Goal: Find contact information: Find contact information

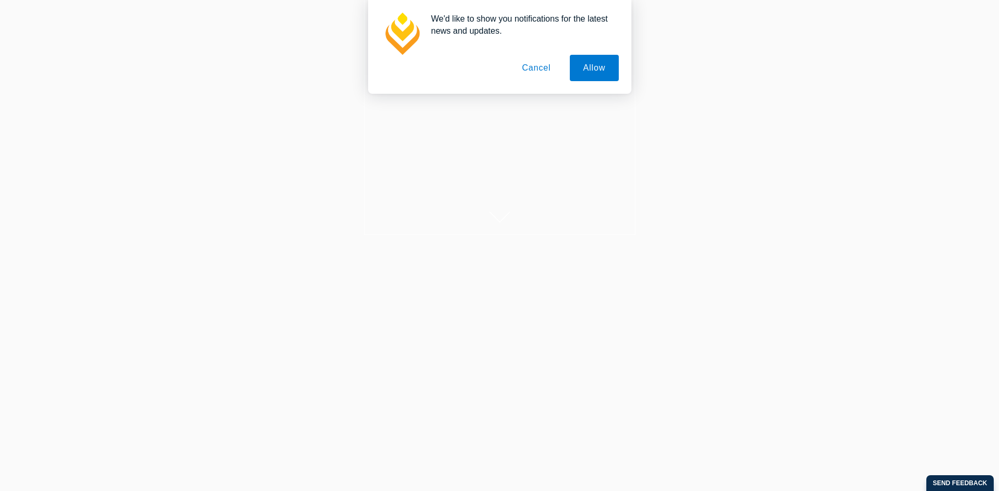
scroll to position [105, 0]
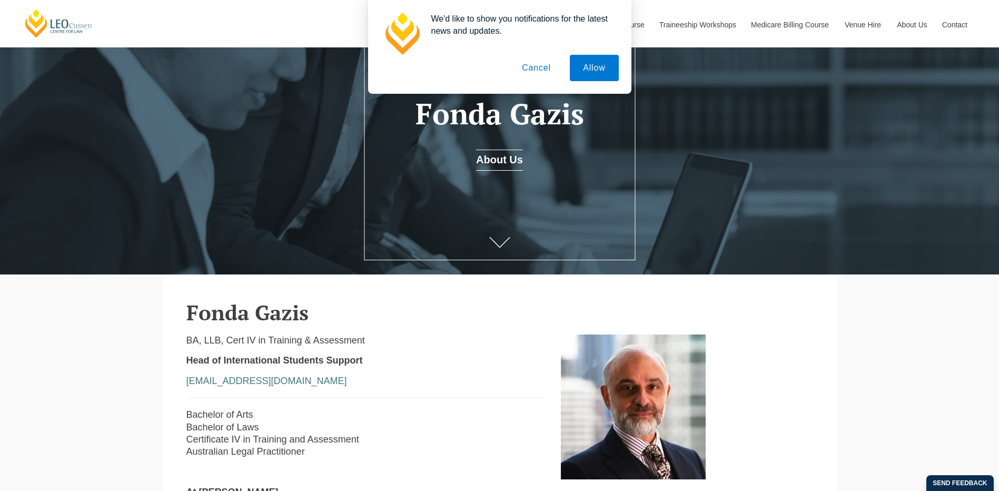
click at [542, 71] on button "Cancel" at bounding box center [535, 68] width 55 height 26
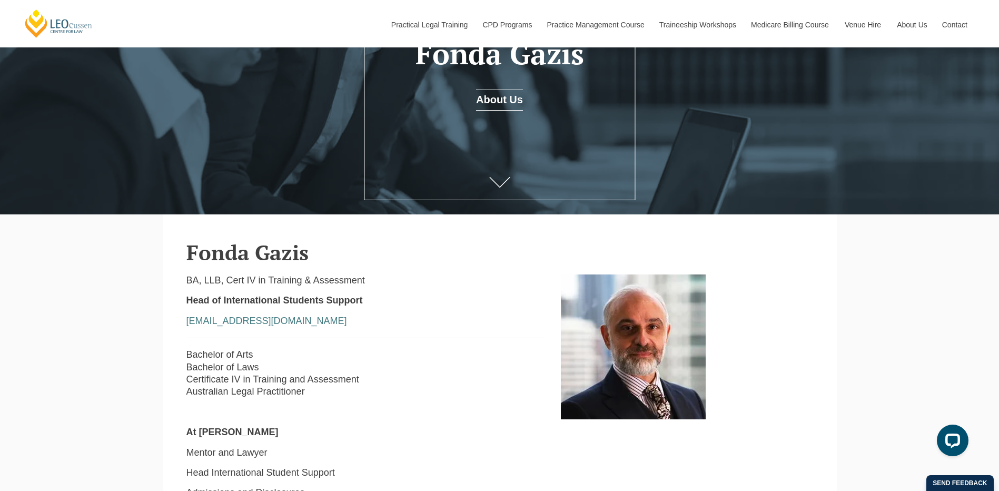
scroll to position [158, 0]
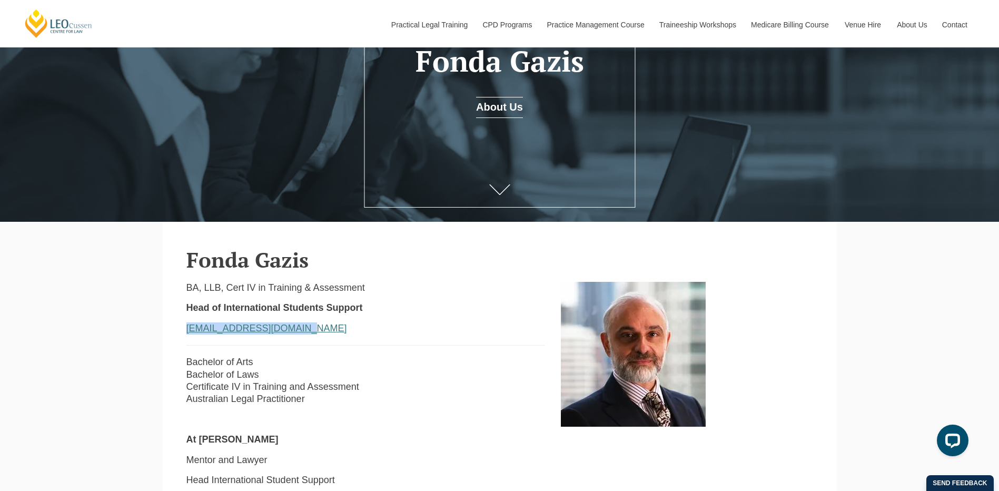
drag, startPoint x: 181, startPoint y: 327, endPoint x: 294, endPoint y: 327, distance: 113.2
copy link "[EMAIL_ADDRESS][DOMAIN_NAME]"
